Goal: Task Accomplishment & Management: Complete application form

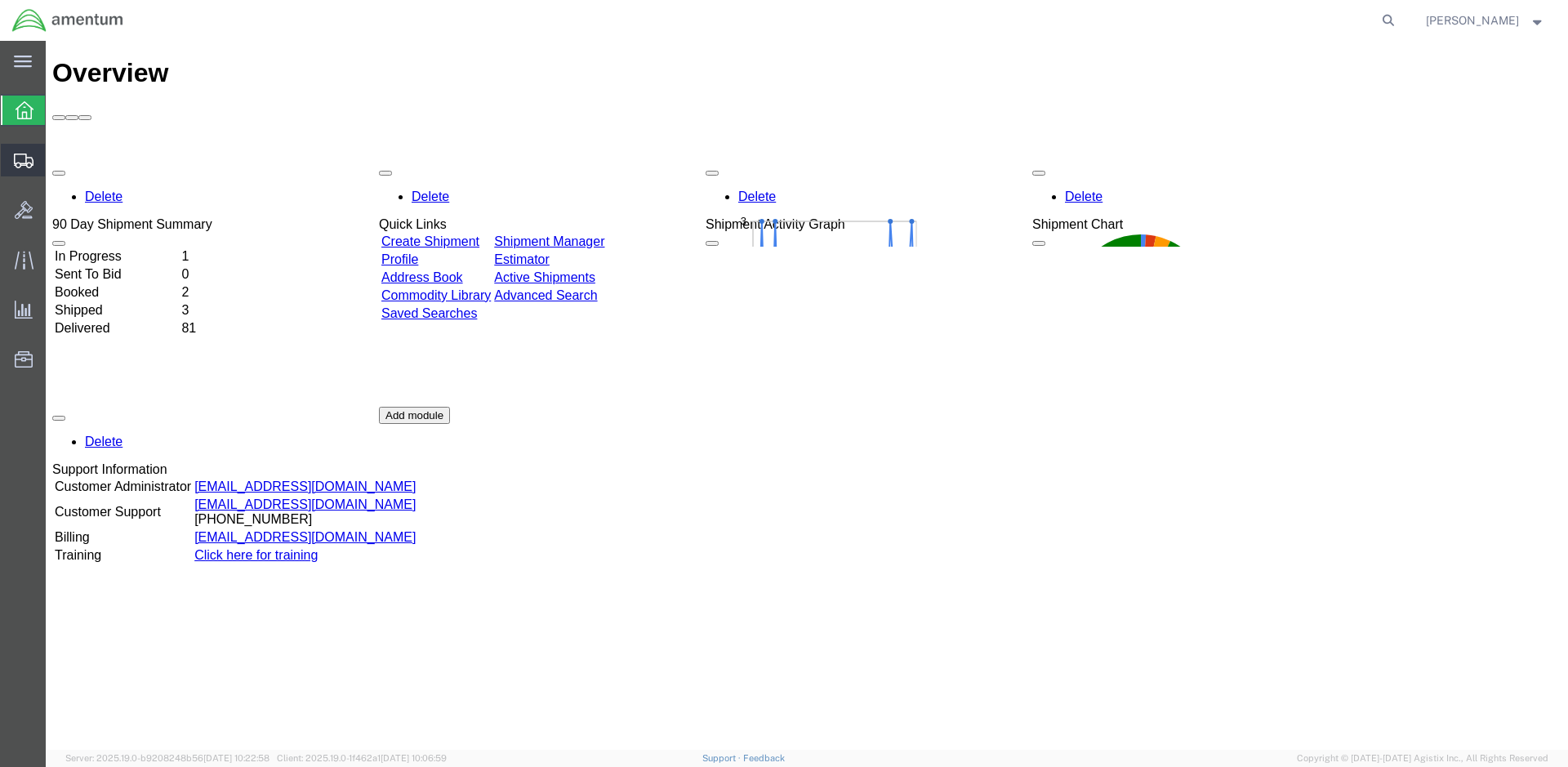
click at [0, 0] on span "Create Shipment" at bounding box center [0, 0] width 0 height 0
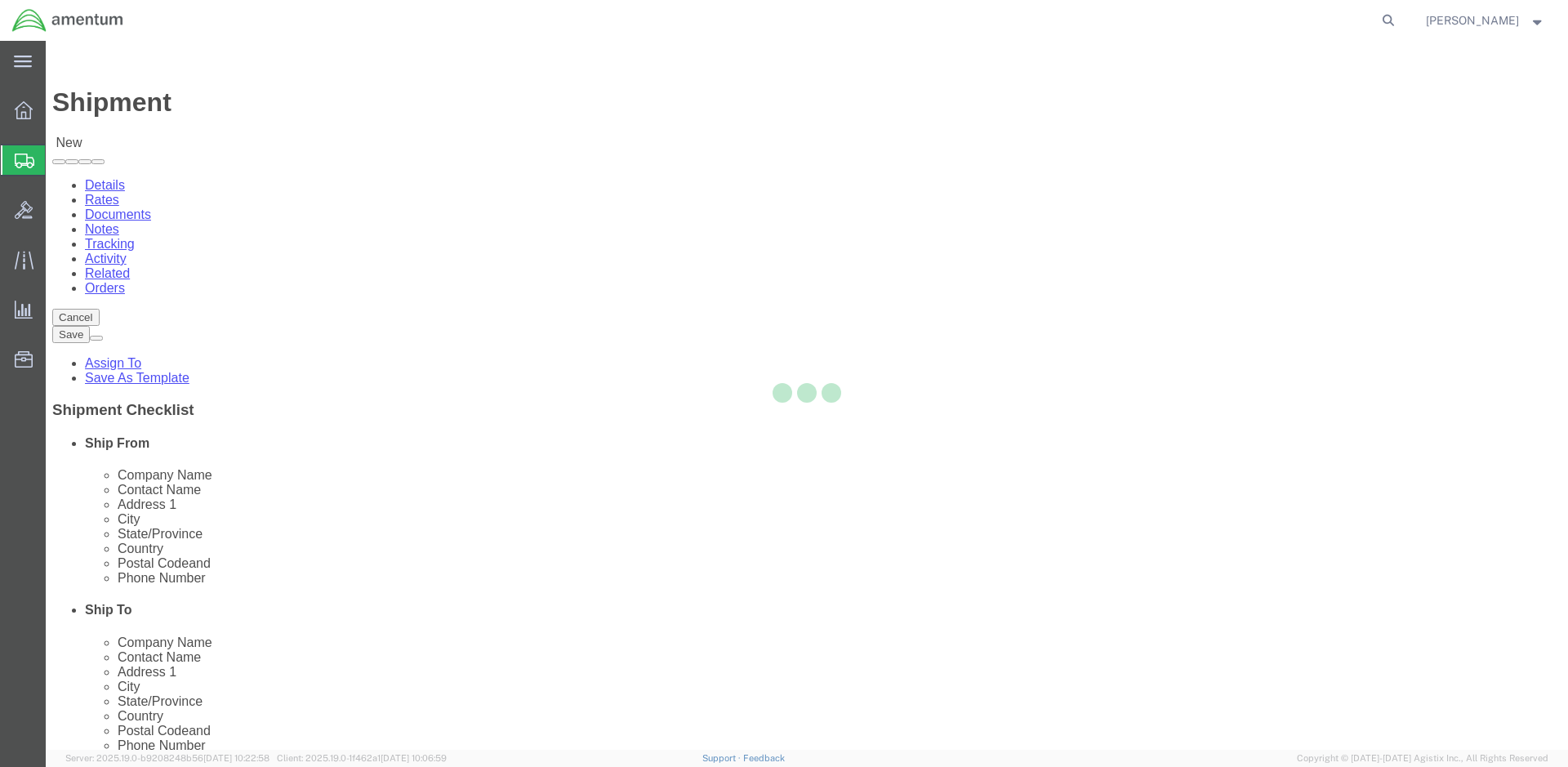
select select
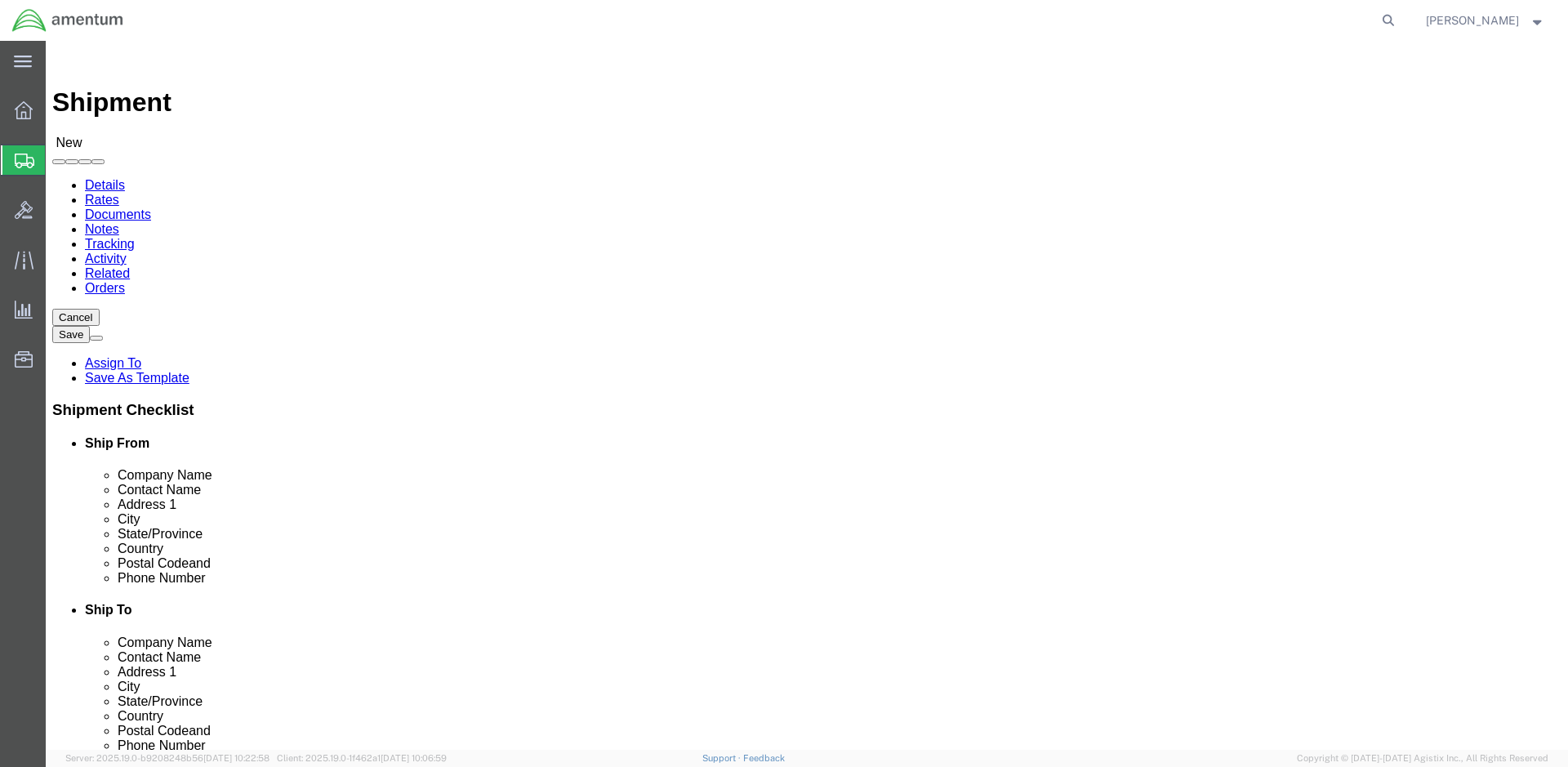
click body "Shipment New Details Rates Documents Notes Tracking Activity Related Orders Can…"
select select "53953"
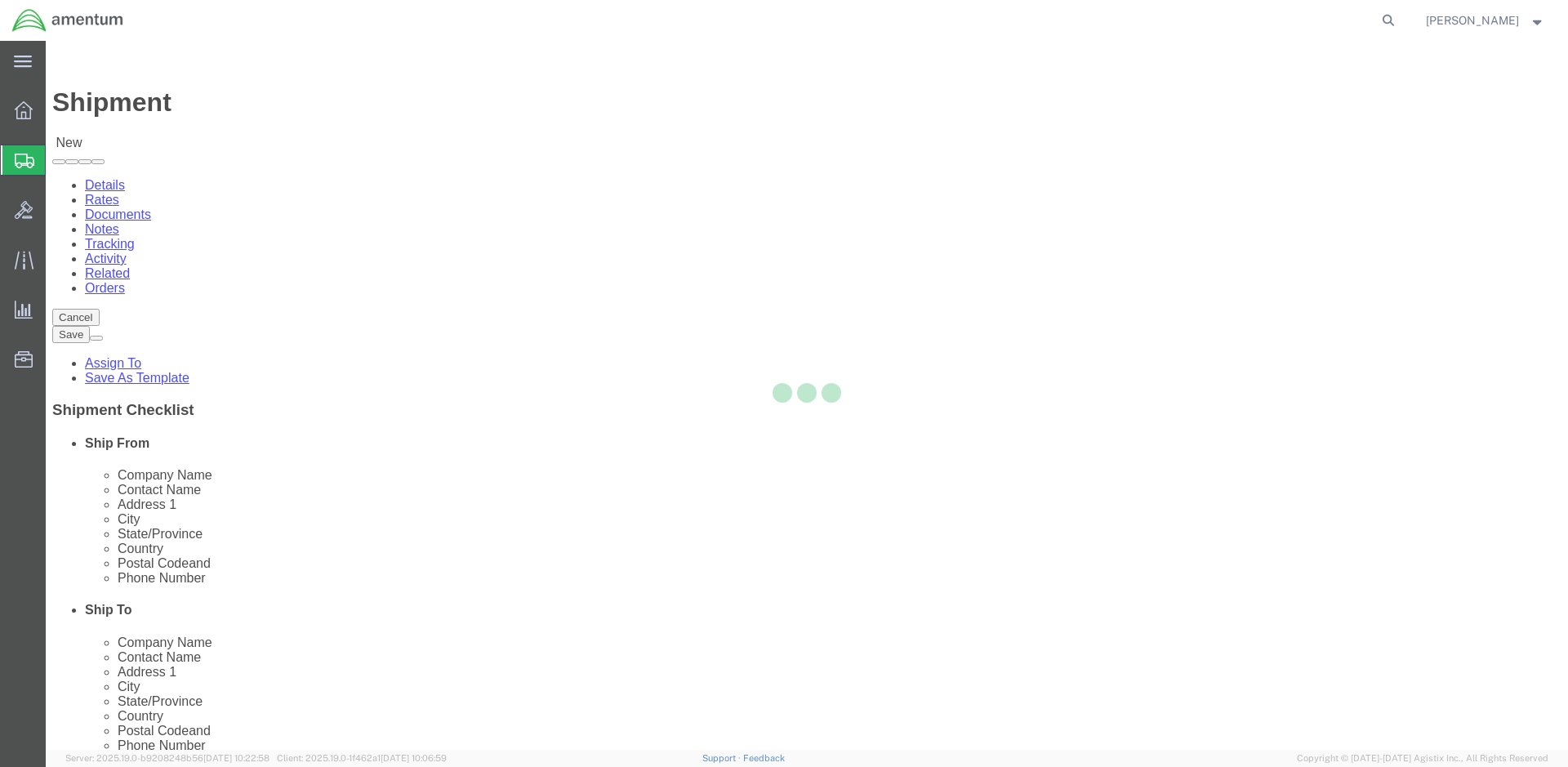
select select "FL"
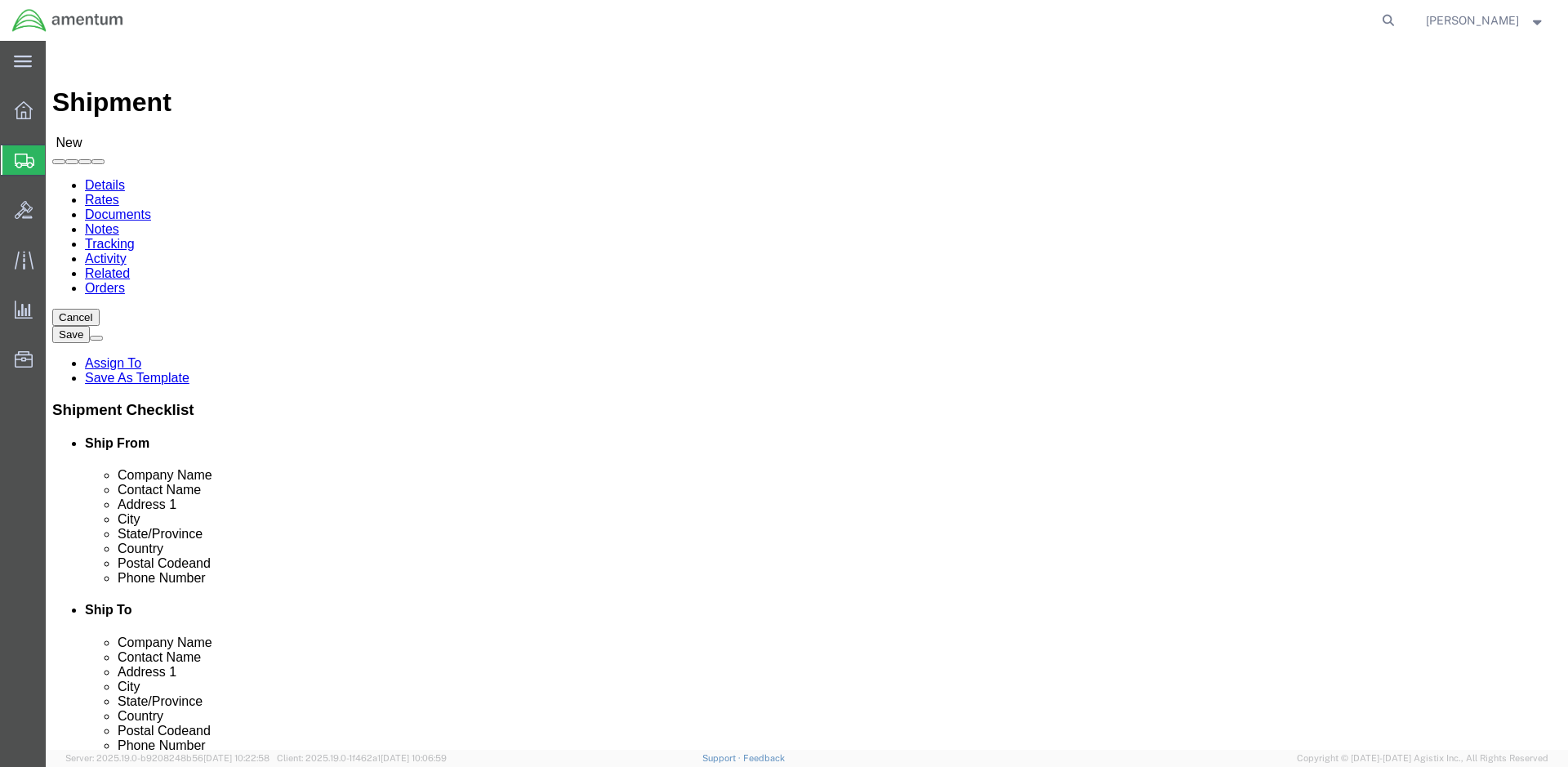
click body "Shipment New Details Rates Documents Notes Tracking Activity Related Orders Can…"
